Goal: Transaction & Acquisition: Download file/media

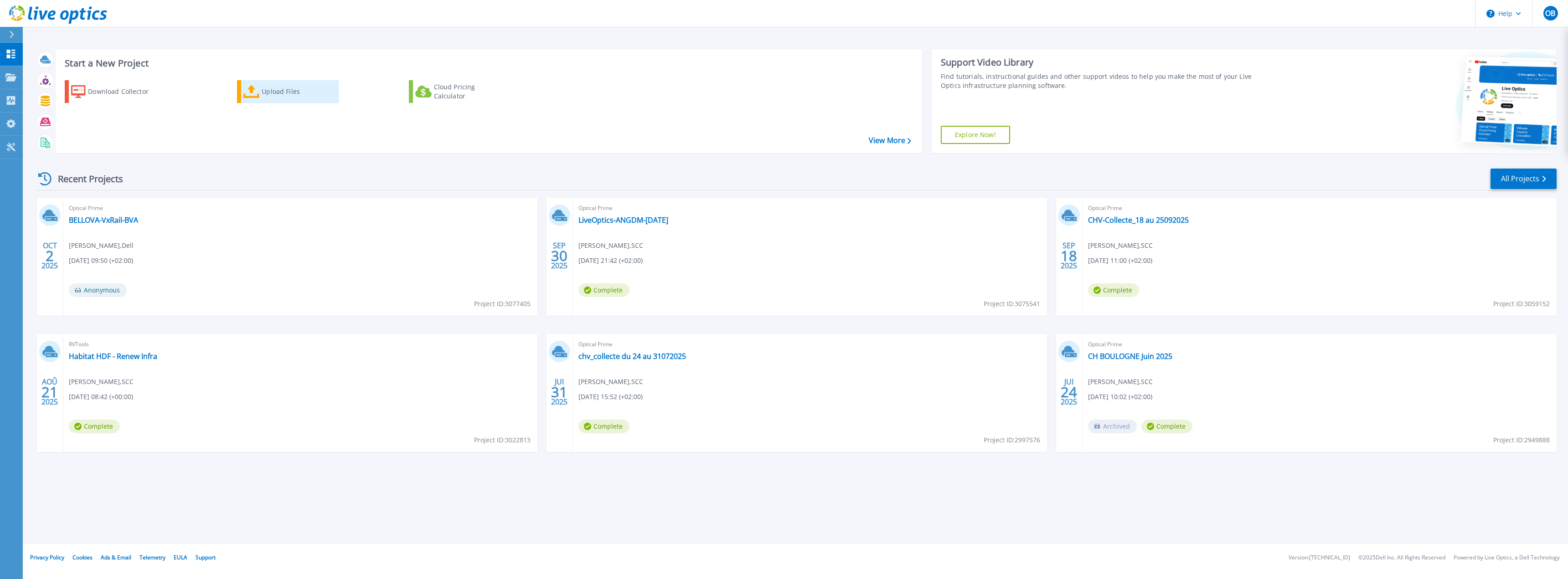
click at [257, 90] on icon at bounding box center [251, 92] width 16 height 13
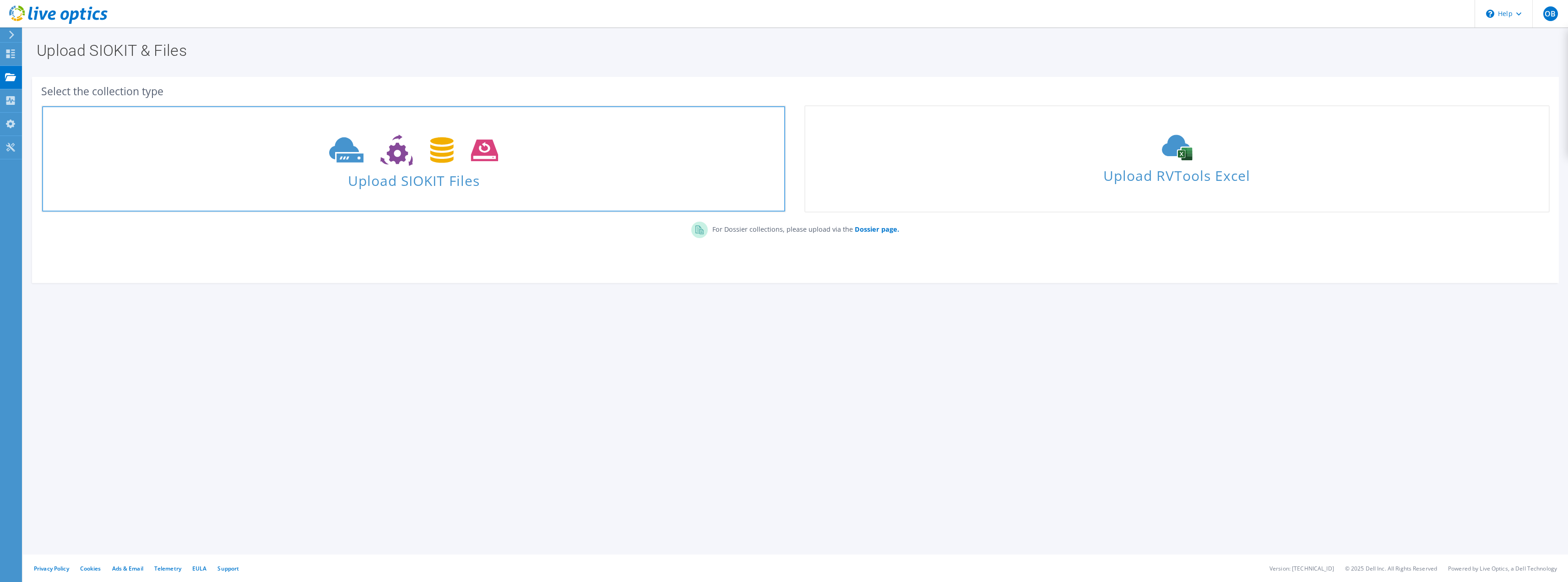
click at [386, 180] on span "Upload SIOKIT Files" at bounding box center [413, 178] width 743 height 20
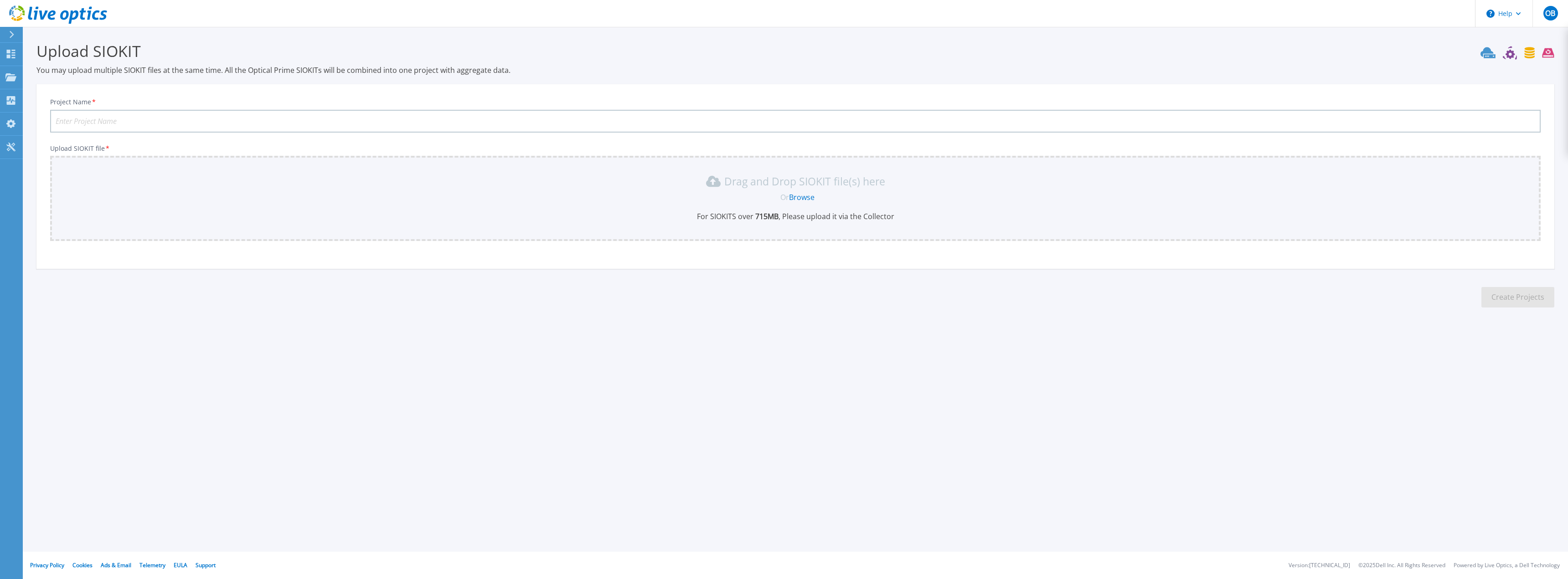
click at [800, 193] on link "Browse" at bounding box center [802, 197] width 26 height 10
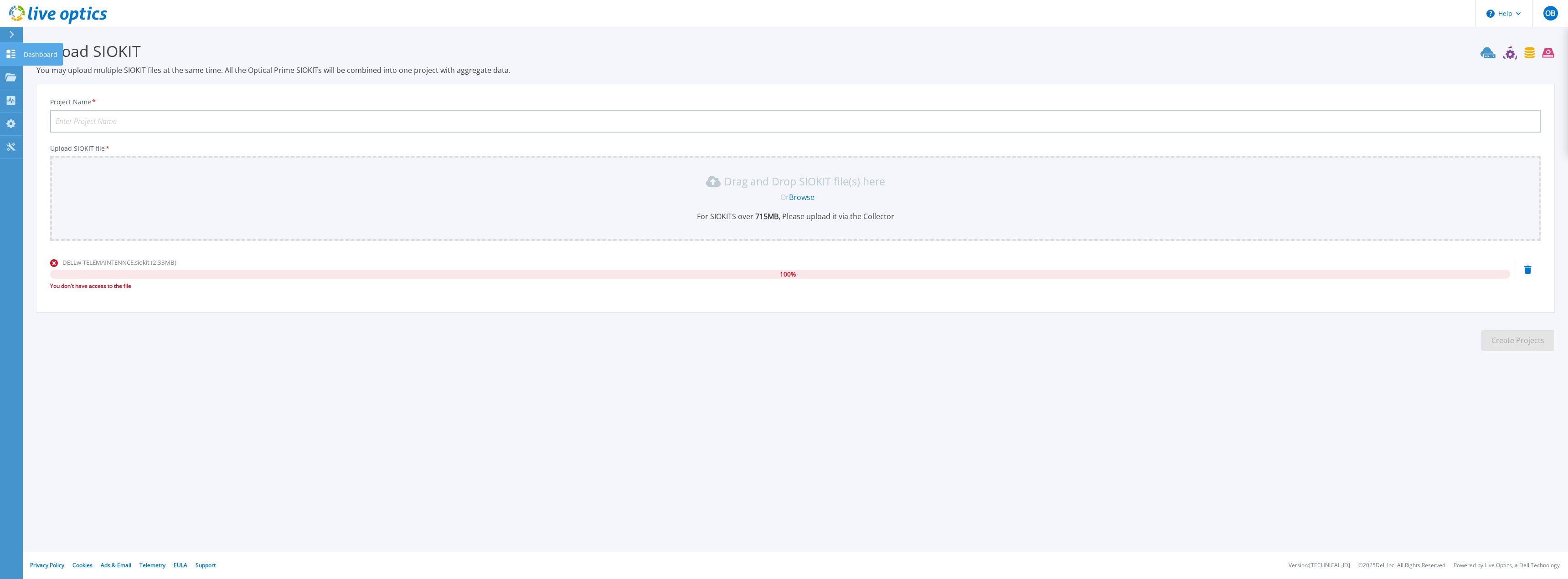
click at [7, 52] on icon at bounding box center [11, 54] width 9 height 9
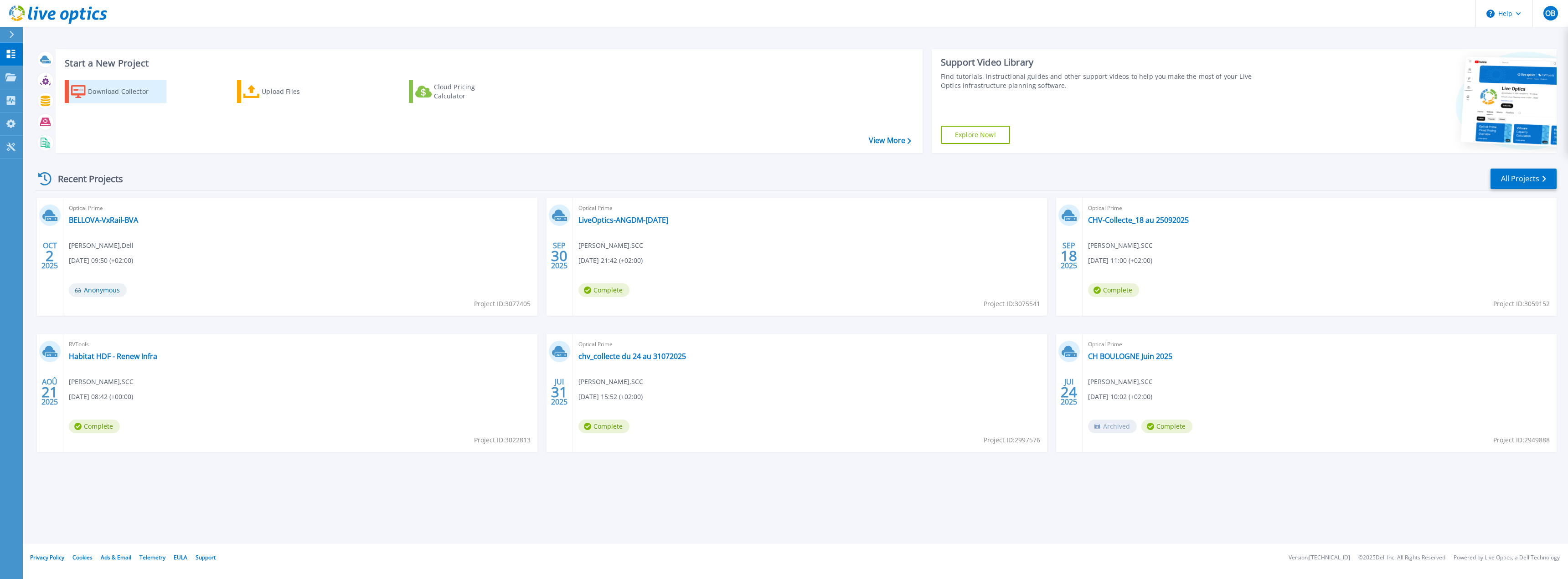
click at [122, 92] on div "Download Collector" at bounding box center [125, 92] width 73 height 18
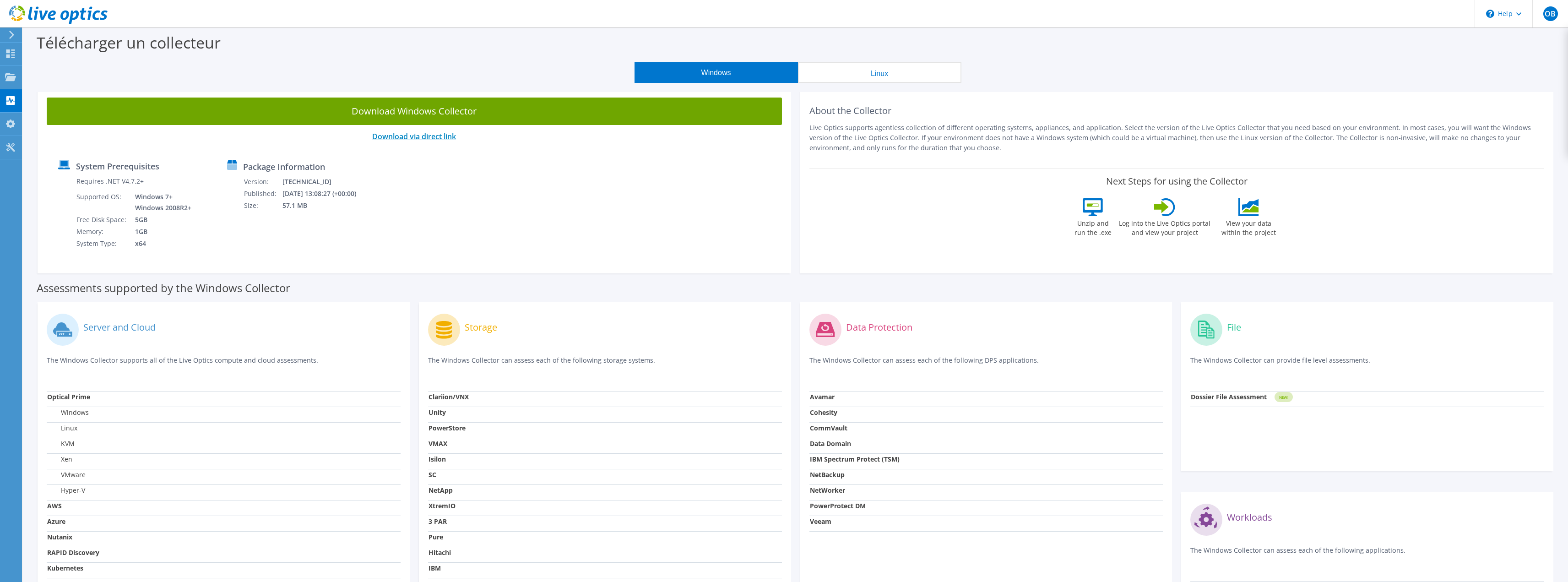
click at [422, 136] on link "Download via direct link" at bounding box center [414, 136] width 84 height 10
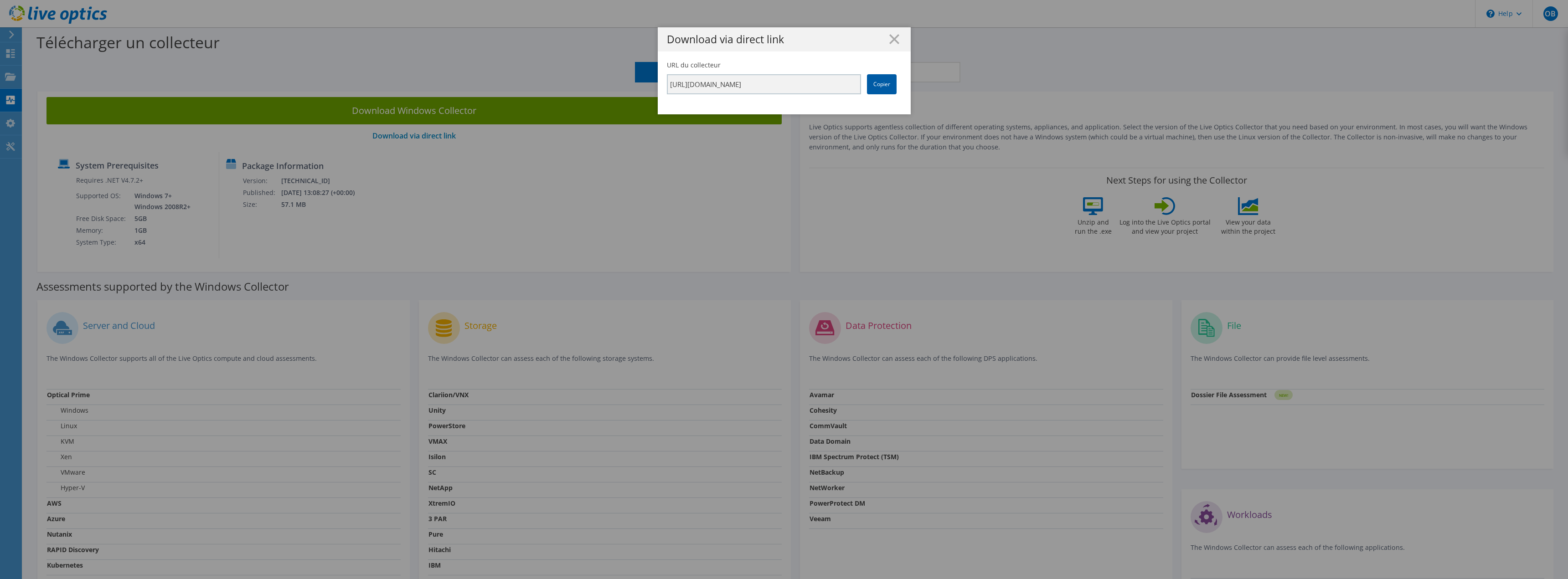
click at [873, 84] on link "Copier" at bounding box center [881, 84] width 30 height 20
click at [884, 38] on h1 "Download via direct link" at bounding box center [785, 39] width 235 height 10
click at [894, 37] on line at bounding box center [894, 39] width 9 height 9
